Goal: Navigation & Orientation: Find specific page/section

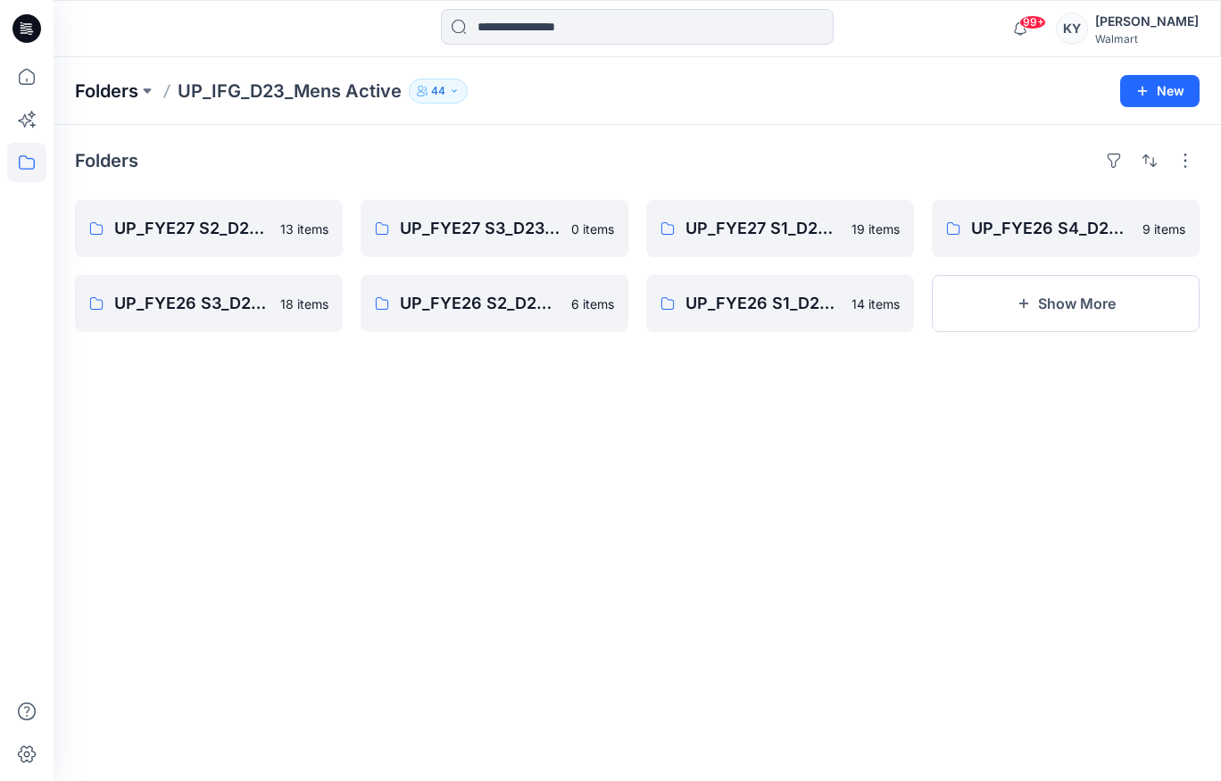
click at [134, 90] on p "Folders" at bounding box center [106, 91] width 63 height 25
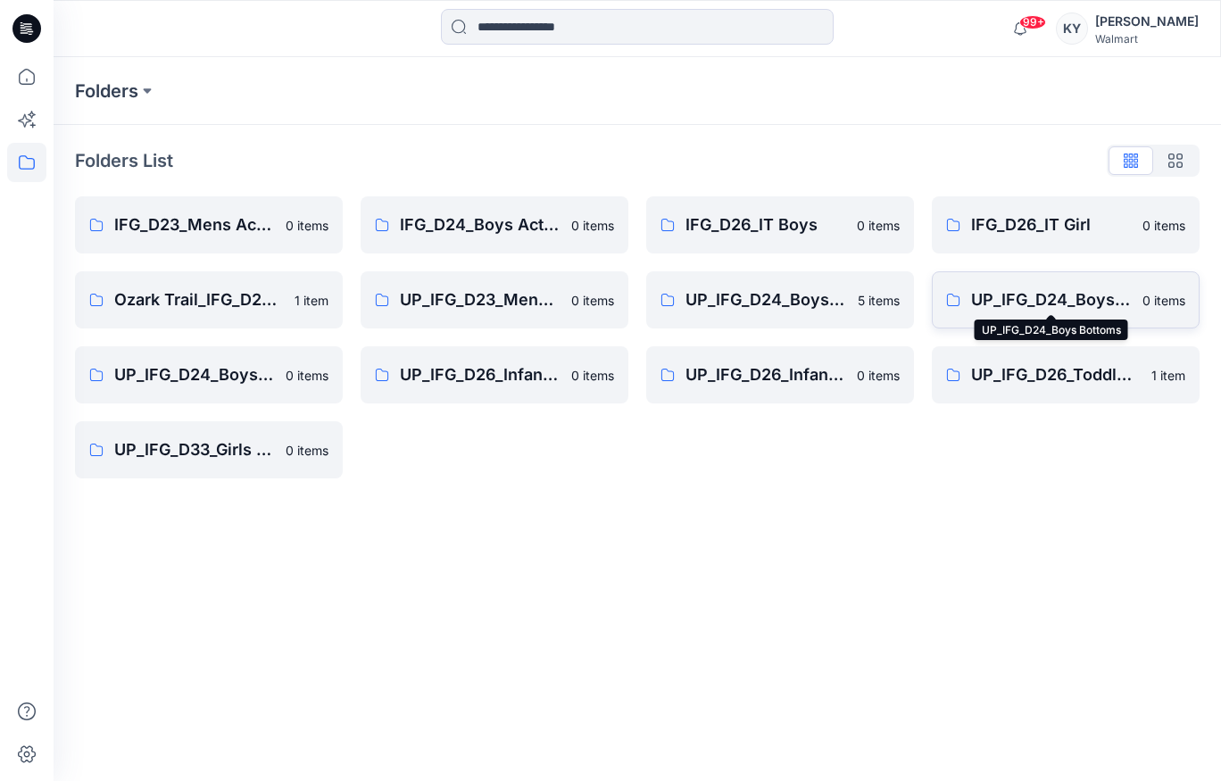
click at [1041, 299] on p "UP_IFG_D24_Boys Bottoms" at bounding box center [1051, 299] width 161 height 25
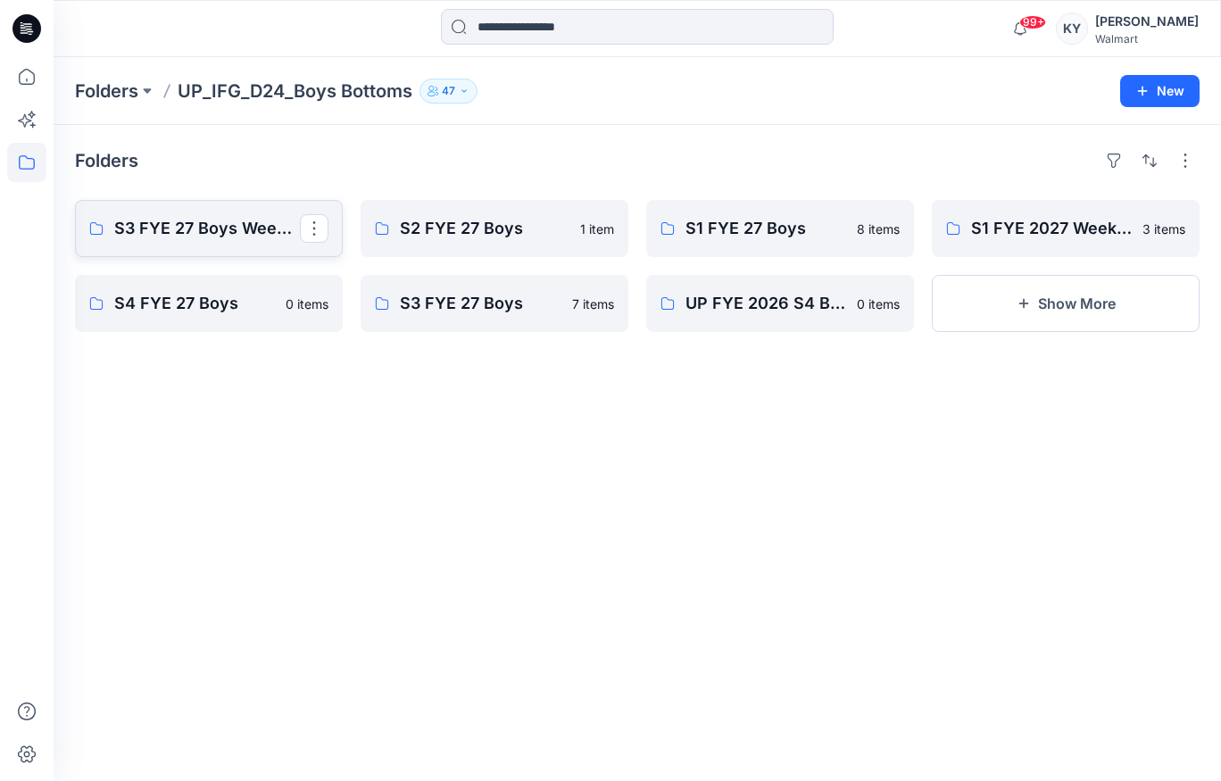
click at [220, 231] on p "S3 FYE 27 Boys Weekend Academy Boys" at bounding box center [207, 228] width 186 height 25
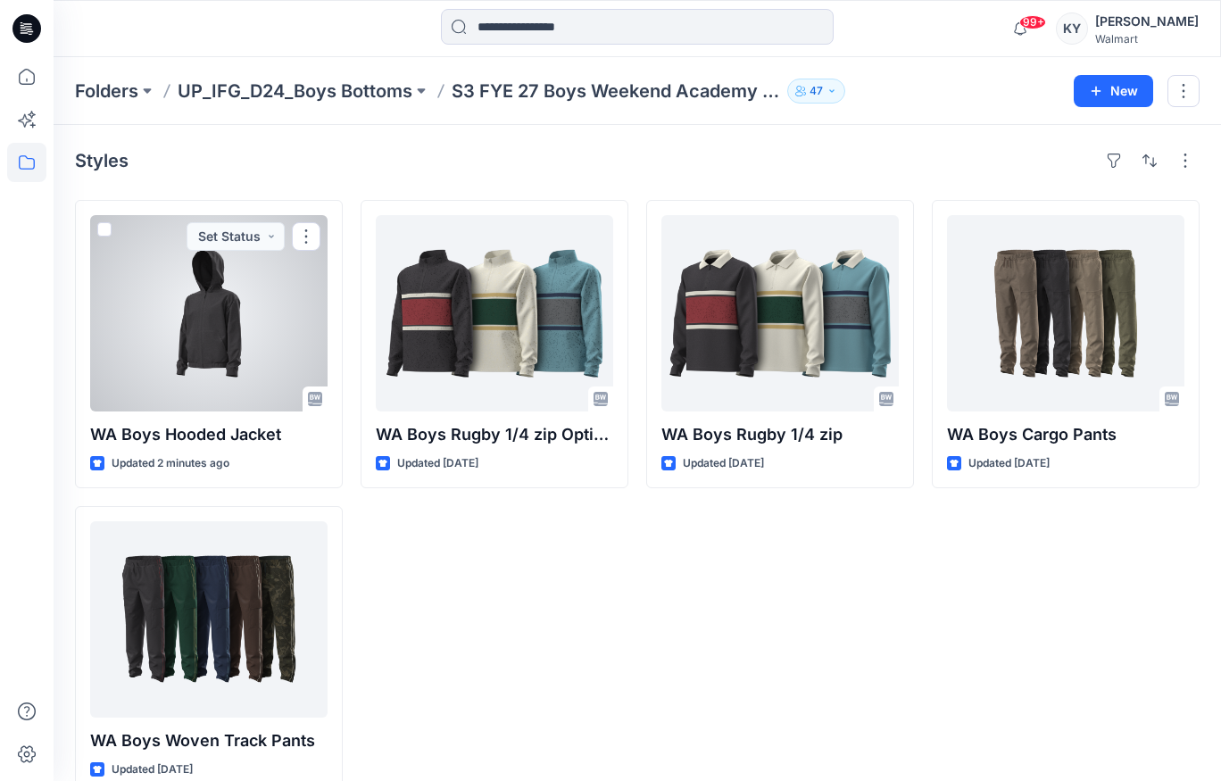
click at [228, 328] on div at bounding box center [208, 313] width 237 height 196
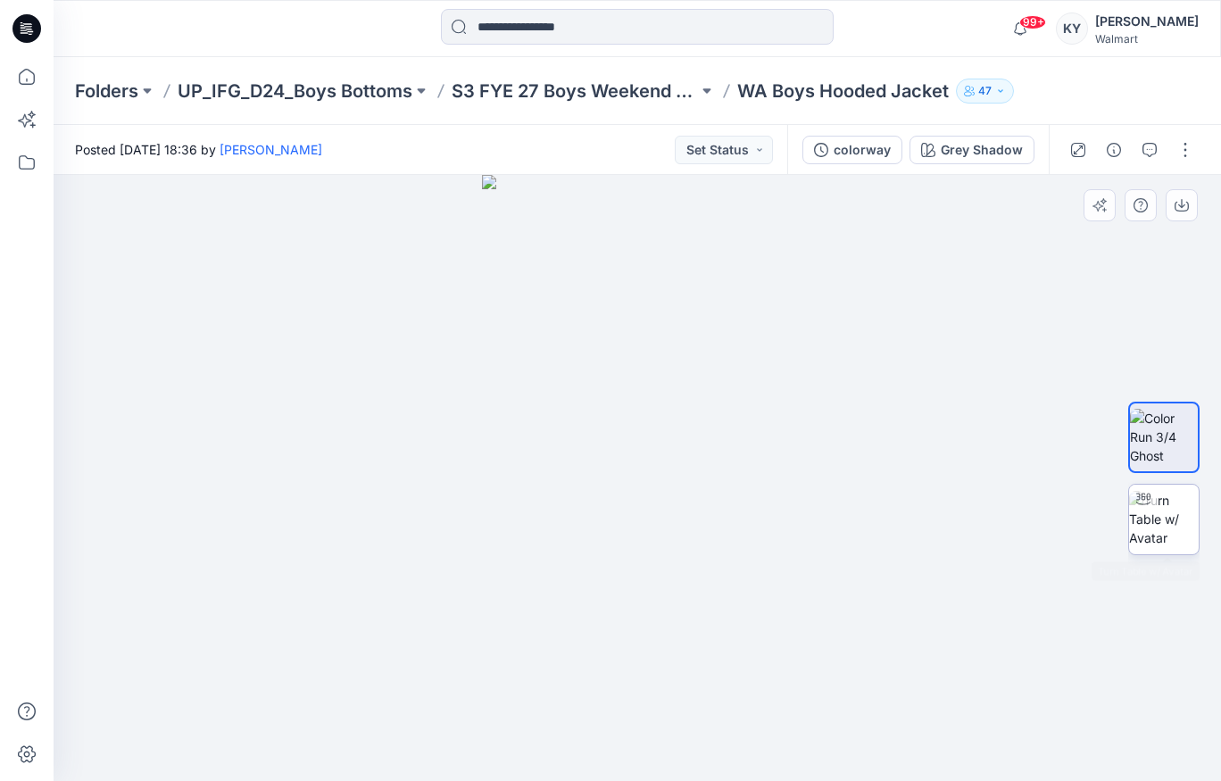
click at [1156, 527] on img at bounding box center [1164, 519] width 70 height 56
